Goal: Information Seeking & Learning: Learn about a topic

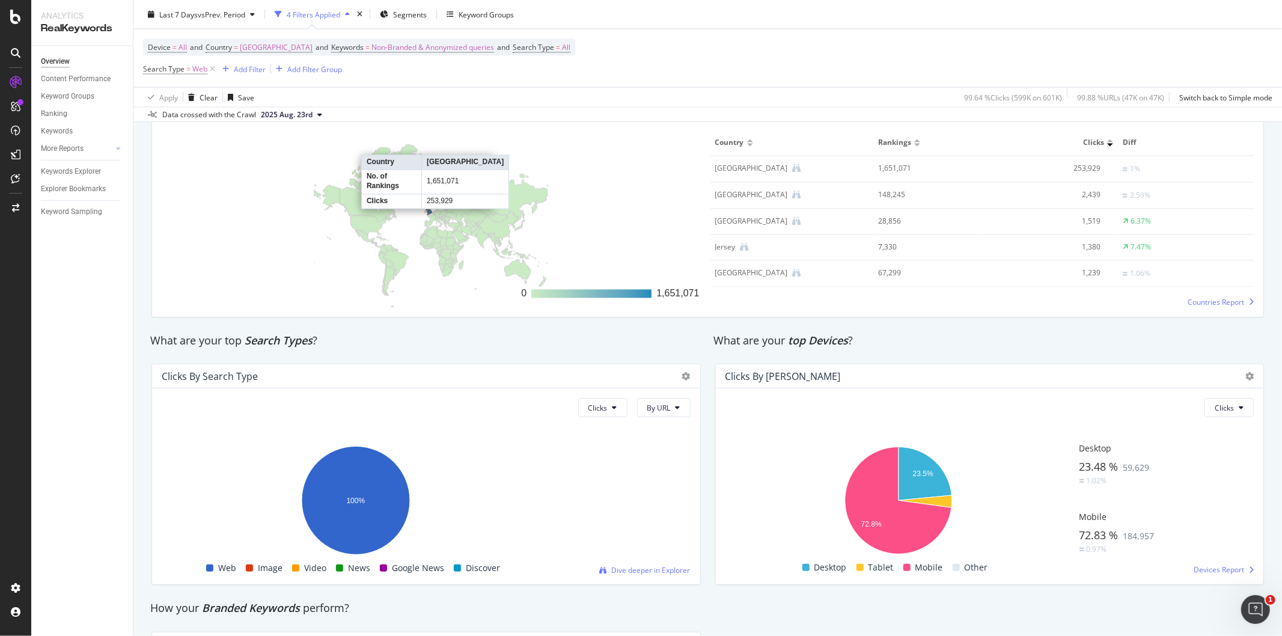
scroll to position [1803, 0]
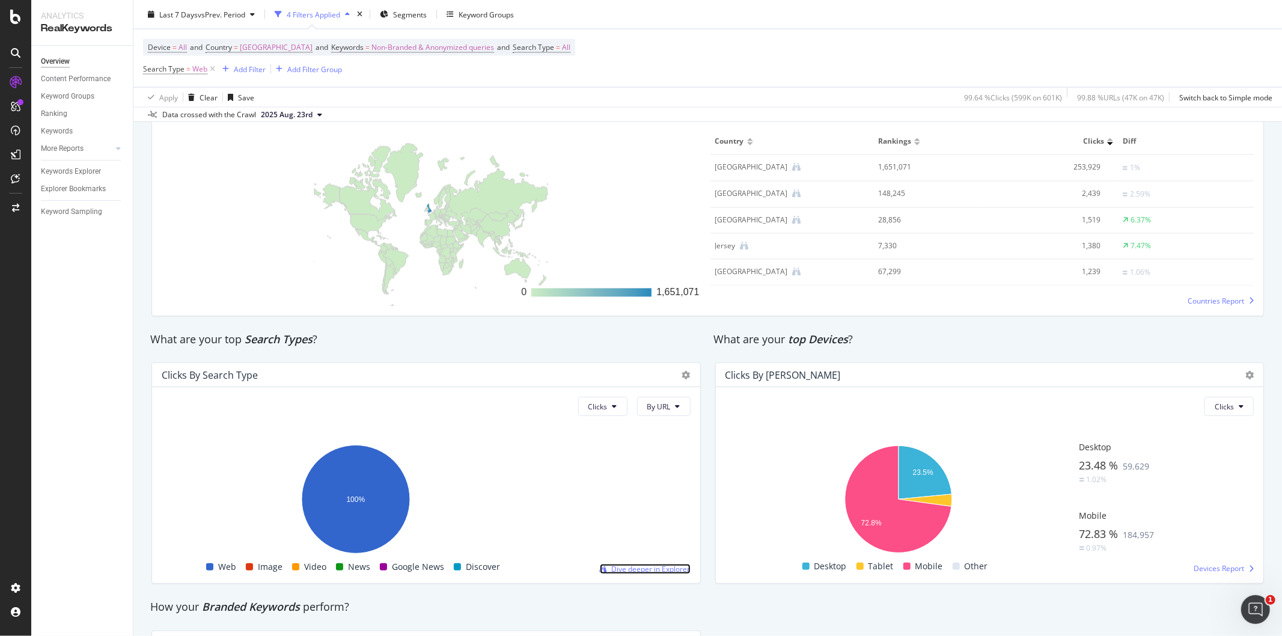
click at [644, 569] on span "Dive deeper in Explorer" at bounding box center [651, 569] width 79 height 10
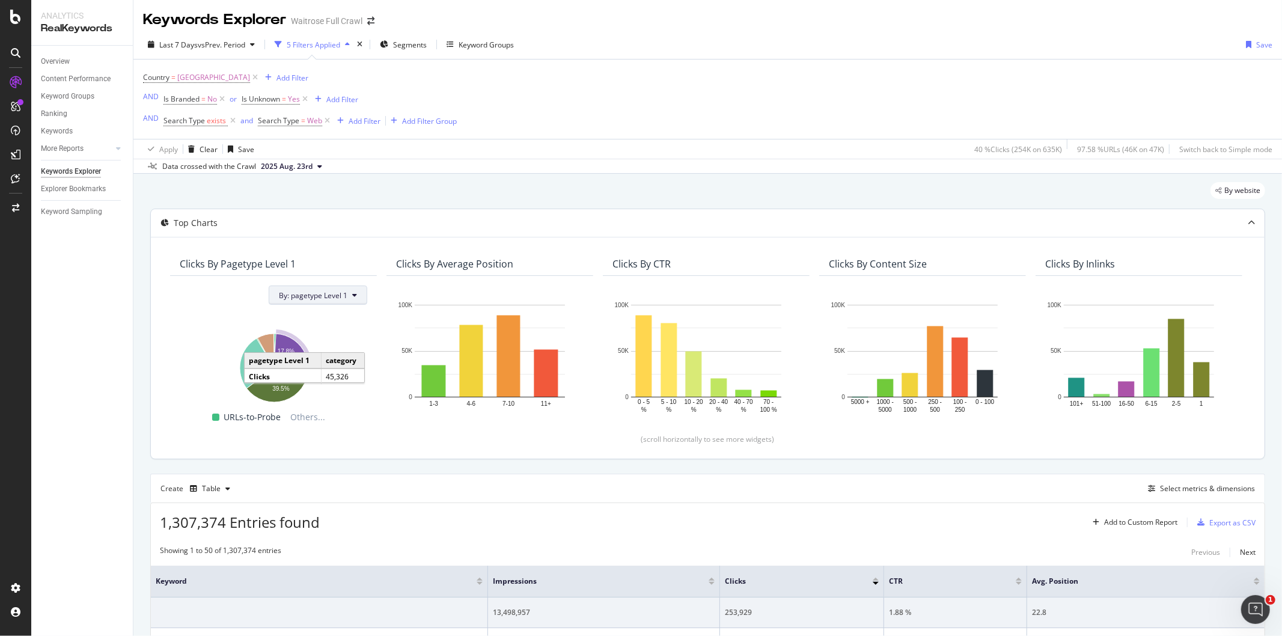
click at [292, 301] on span "By: pagetype Level 1" at bounding box center [313, 295] width 69 height 10
